Goal: Transaction & Acquisition: Purchase product/service

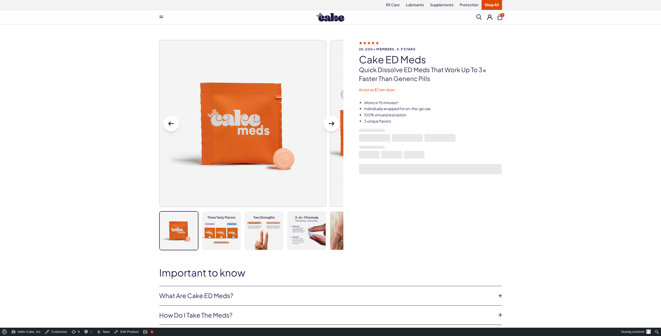
click at [330, 124] on icon "Next Slide" at bounding box center [331, 124] width 5 height 4
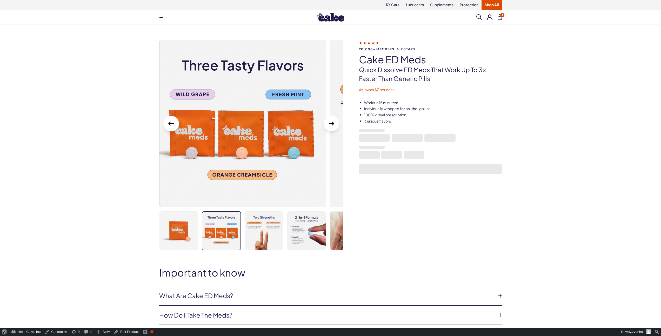
click at [172, 123] on icon "Previous slide" at bounding box center [170, 124] width 5 height 4
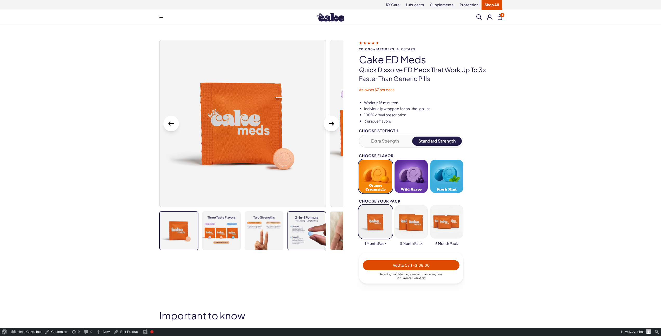
click at [305, 223] on img at bounding box center [307, 231] width 38 height 38
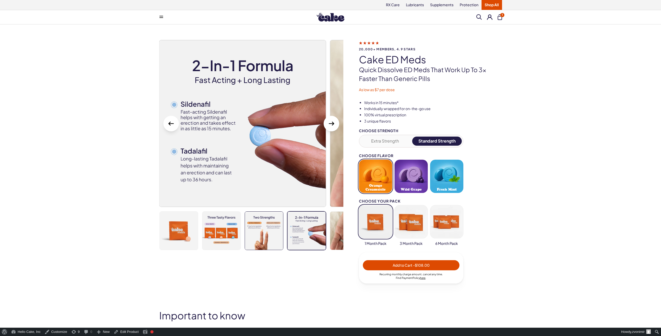
click at [272, 231] on img at bounding box center [264, 231] width 38 height 38
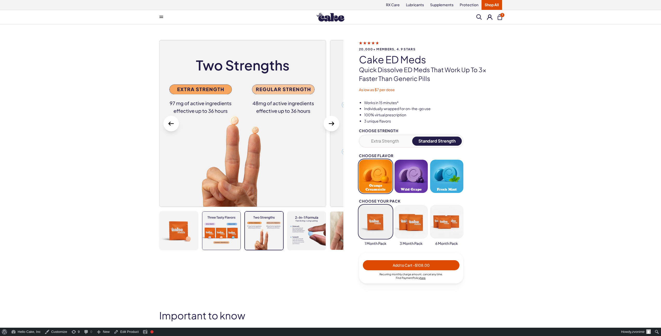
click at [218, 234] on img at bounding box center [221, 231] width 38 height 38
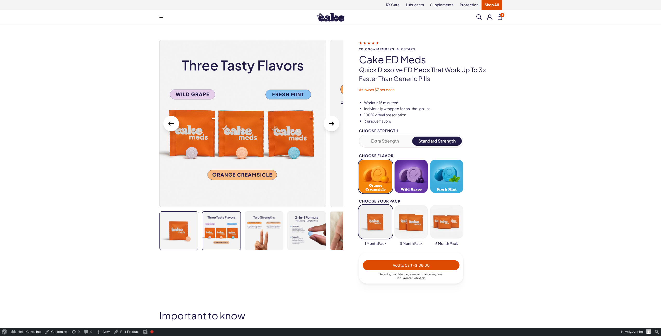
click at [194, 233] on img at bounding box center [179, 231] width 38 height 38
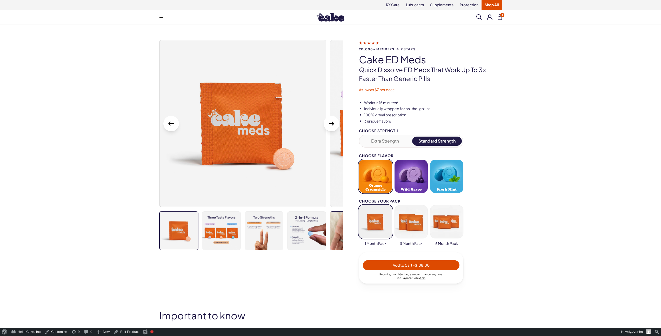
click at [334, 230] on img at bounding box center [349, 231] width 38 height 38
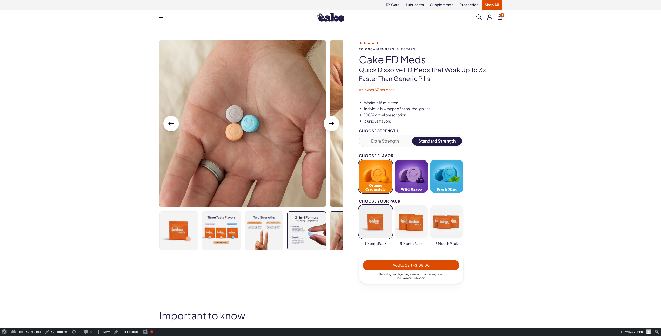
click at [302, 229] on img at bounding box center [307, 231] width 38 height 38
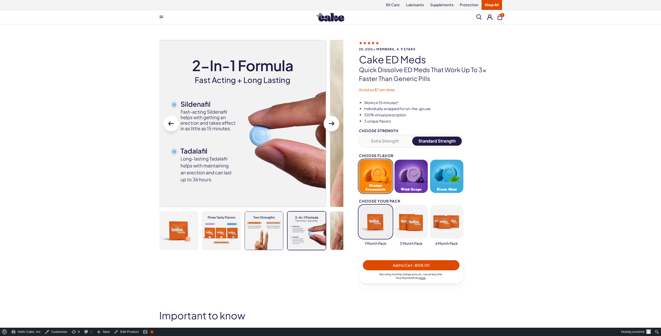
click at [270, 230] on img at bounding box center [264, 231] width 38 height 38
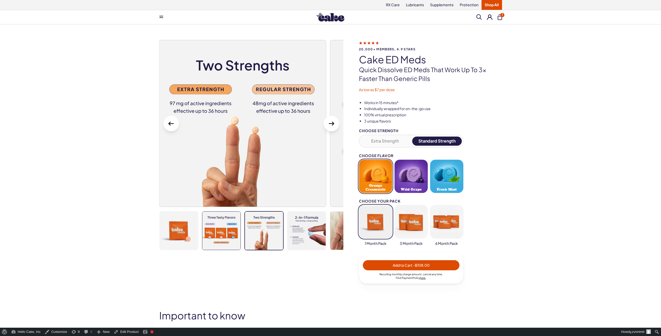
click at [223, 232] on img at bounding box center [221, 231] width 38 height 38
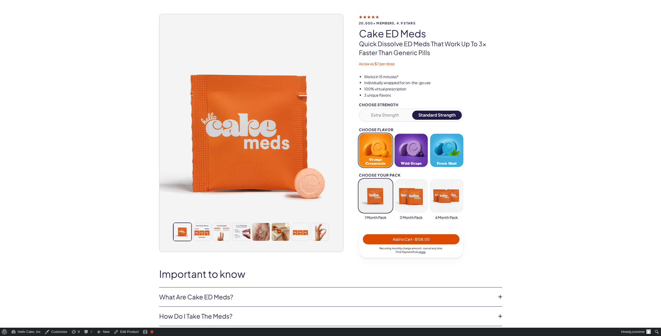
scroll to position [27, 0]
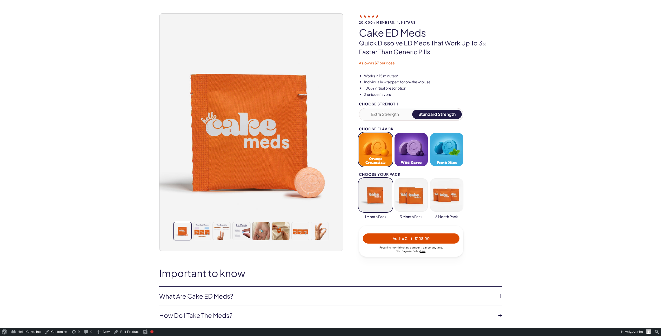
click at [260, 228] on img at bounding box center [261, 231] width 18 height 18
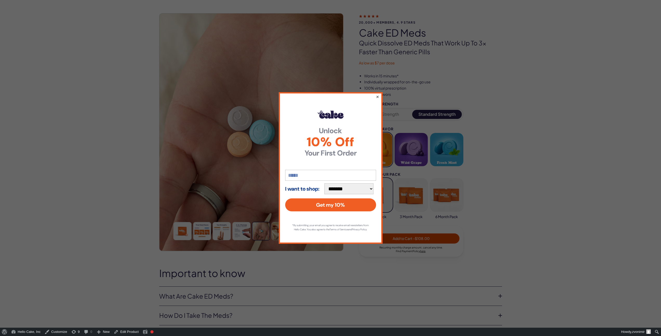
click at [377, 96] on button "×" at bounding box center [377, 97] width 3 height 6
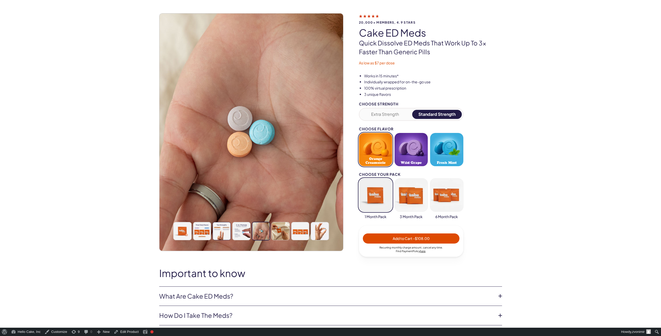
click at [230, 228] on img at bounding box center [222, 231] width 18 height 18
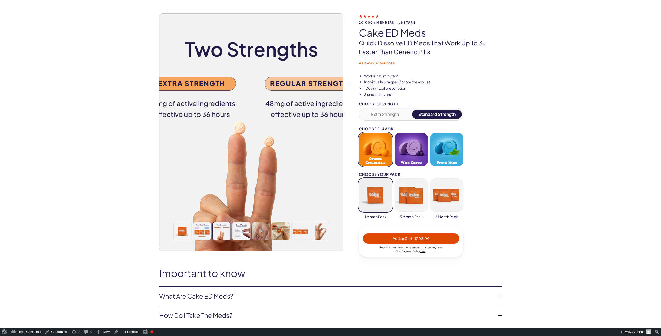
click at [259, 231] on img at bounding box center [261, 231] width 18 height 18
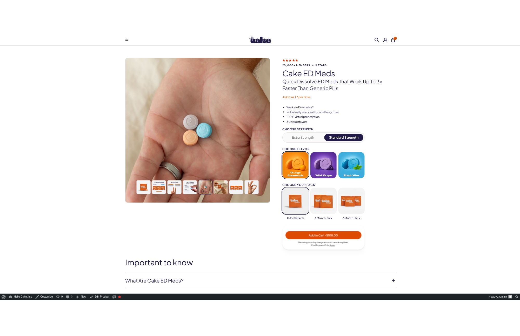
scroll to position [10, 0]
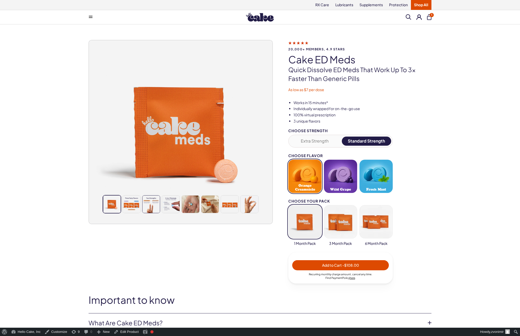
click at [154, 213] on img at bounding box center [151, 205] width 18 height 18
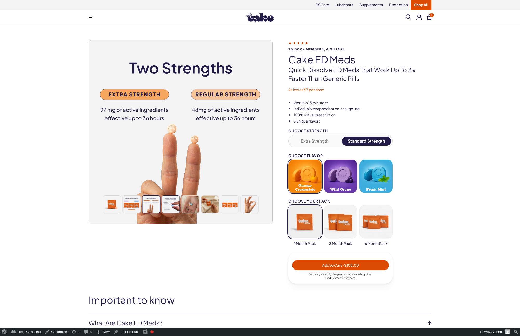
click at [170, 213] on img at bounding box center [171, 205] width 18 height 18
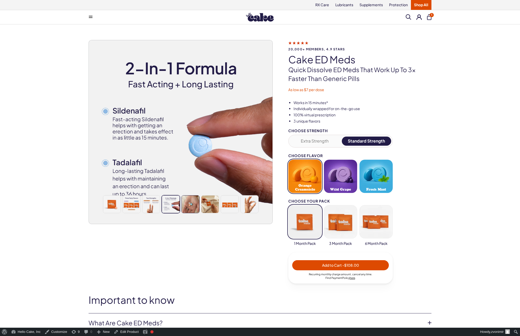
click at [184, 213] on img at bounding box center [191, 205] width 18 height 18
